Goal: Task Accomplishment & Management: Manage account settings

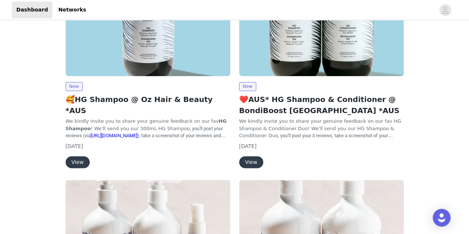
scroll to position [521, 0]
click at [253, 156] on button "View" at bounding box center [251, 162] width 24 height 12
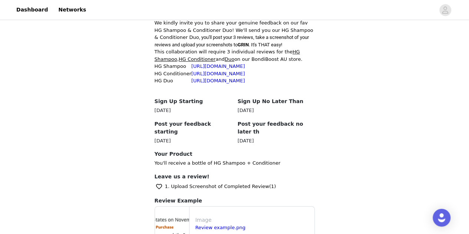
scroll to position [277, 0]
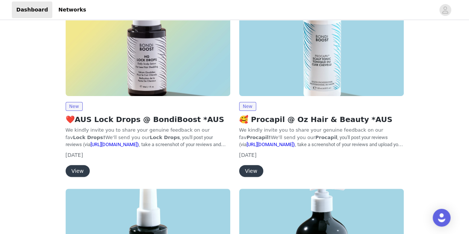
scroll to position [59, 0]
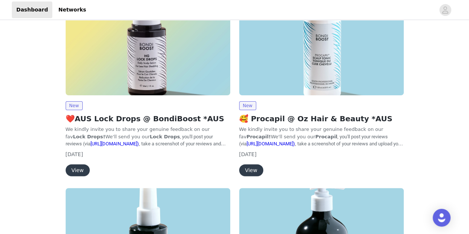
click at [77, 167] on button "View" at bounding box center [78, 170] width 24 height 12
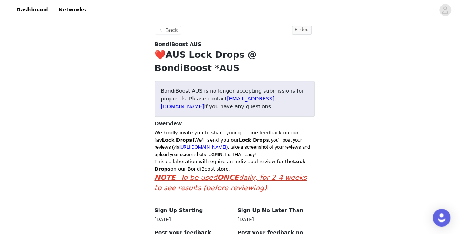
scroll to position [179, 0]
click at [446, 11] on icon "avatar" at bounding box center [445, 9] width 6 height 7
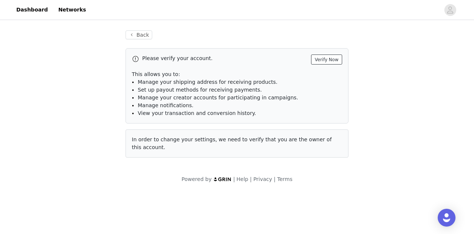
click at [325, 60] on button "Verify Now" at bounding box center [326, 59] width 31 height 10
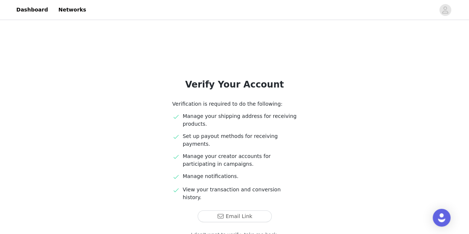
scroll to position [40, 0]
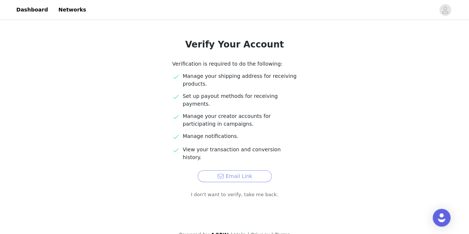
click at [234, 170] on button "Email Link" at bounding box center [234, 176] width 74 height 12
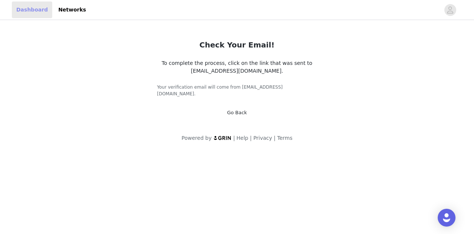
click at [22, 15] on link "Dashboard" at bounding box center [32, 9] width 40 height 17
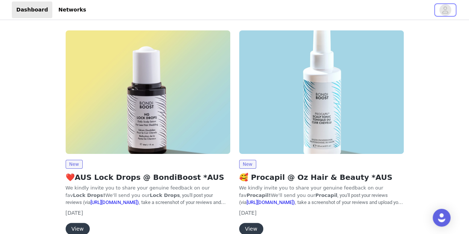
click at [447, 7] on icon "avatar" at bounding box center [444, 10] width 7 height 12
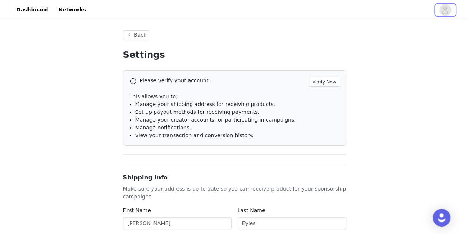
type input "+61 ([GEOGRAPHIC_DATA])"
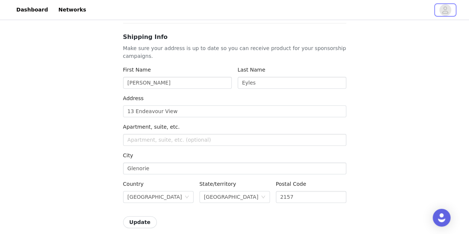
scroll to position [140, 0]
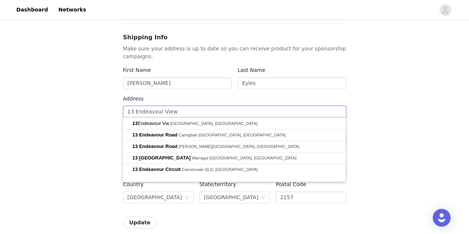
drag, startPoint x: 176, startPoint y: 113, endPoint x: 130, endPoint y: 111, distance: 46.7
click at [130, 111] on input "13 Endeavour View" at bounding box center [234, 112] width 223 height 12
type input "11"
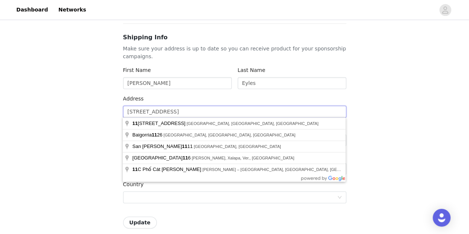
click at [271, 110] on input "[STREET_ADDRESS]" at bounding box center [234, 112] width 223 height 12
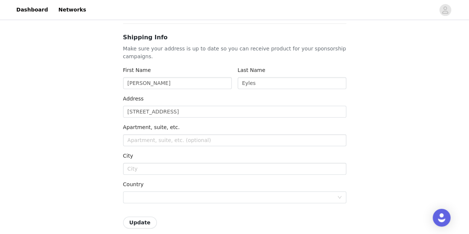
type input "[STREET_ADDRESS]"
type input "[GEOGRAPHIC_DATA]"
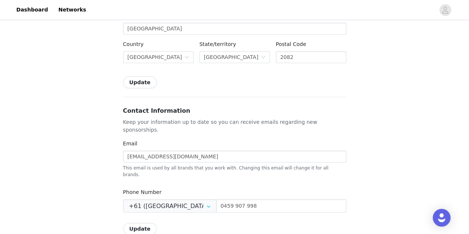
scroll to position [281, 0]
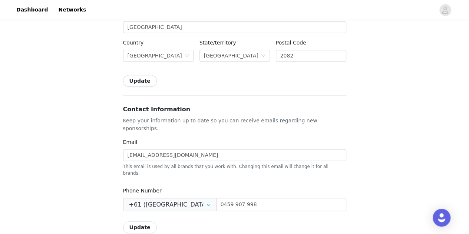
click at [138, 82] on button "Update" at bounding box center [140, 81] width 34 height 12
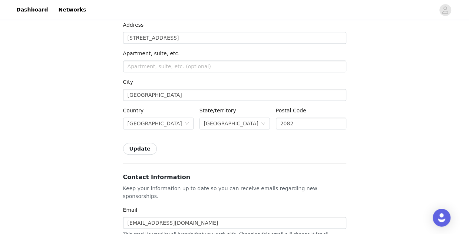
scroll to position [0, 0]
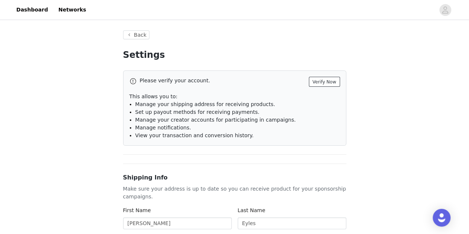
click at [320, 82] on button "Verify Now" at bounding box center [324, 82] width 31 height 10
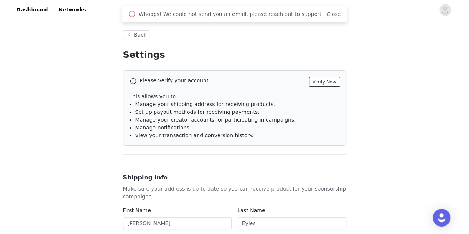
click at [329, 79] on button "Verify Now" at bounding box center [324, 82] width 31 height 10
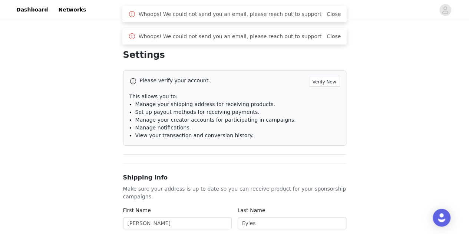
click at [326, 12] on link "Close" at bounding box center [333, 14] width 14 height 6
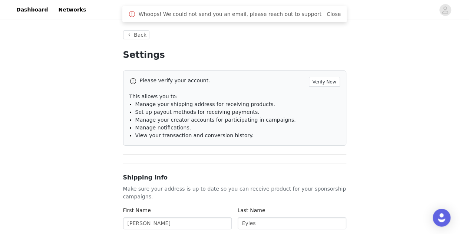
click at [326, 15] on link "Close" at bounding box center [333, 14] width 14 height 6
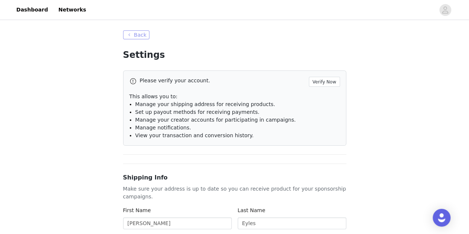
click at [135, 38] on button "Back" at bounding box center [136, 34] width 27 height 9
click at [133, 31] on button "Back" at bounding box center [136, 34] width 27 height 9
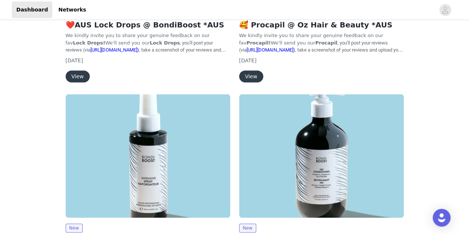
scroll to position [187, 0]
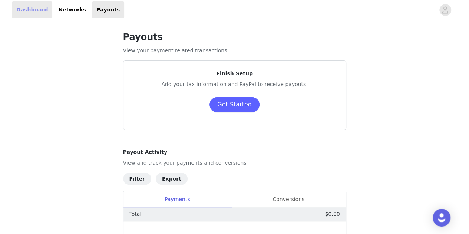
click at [28, 8] on link "Dashboard" at bounding box center [32, 9] width 40 height 17
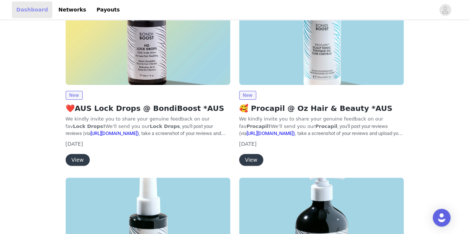
scroll to position [72, 0]
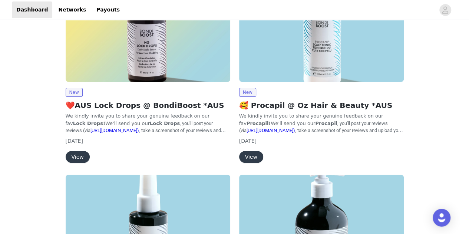
click at [248, 157] on button "View" at bounding box center [251, 157] width 24 height 12
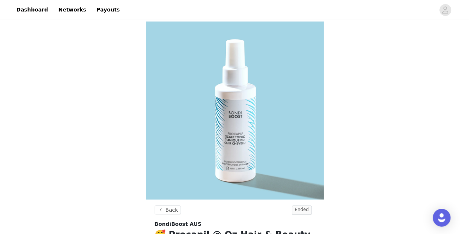
scroll to position [72, 0]
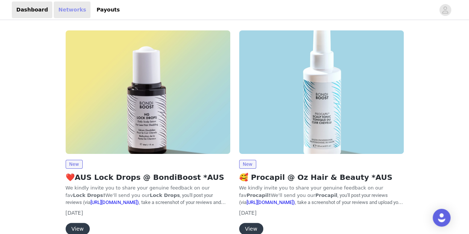
click at [61, 10] on link "Networks" at bounding box center [72, 9] width 37 height 17
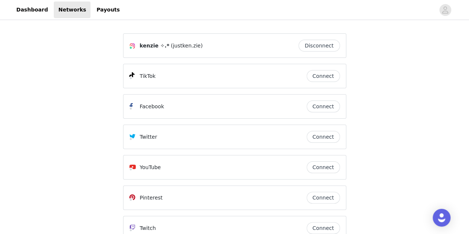
click at [310, 51] on button "Disconnect" at bounding box center [318, 46] width 41 height 12
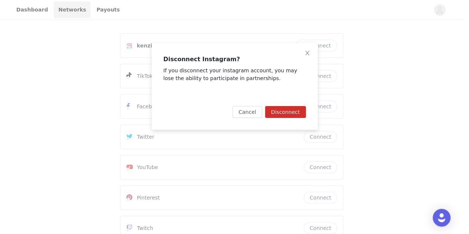
click at [297, 112] on button "Disconnect" at bounding box center [285, 112] width 41 height 12
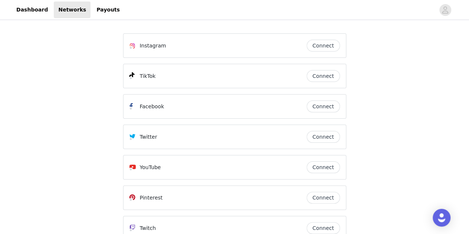
click at [319, 81] on button "Connect" at bounding box center [322, 76] width 33 height 12
click at [33, 10] on link "Dashboard" at bounding box center [32, 9] width 40 height 17
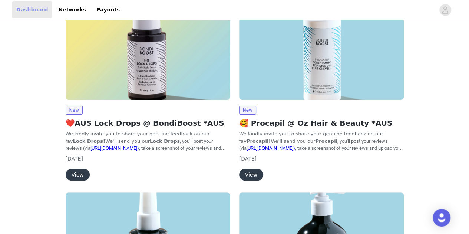
scroll to position [56, 0]
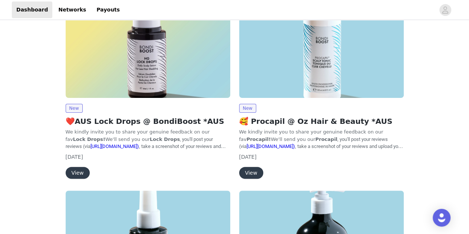
click at [76, 173] on button "View" at bounding box center [78, 173] width 24 height 12
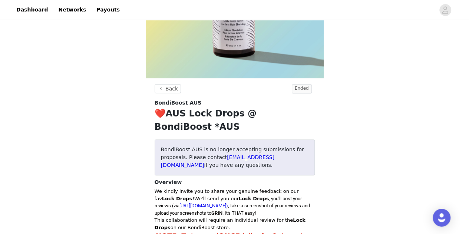
scroll to position [132, 0]
